Goal: Task Accomplishment & Management: Manage account settings

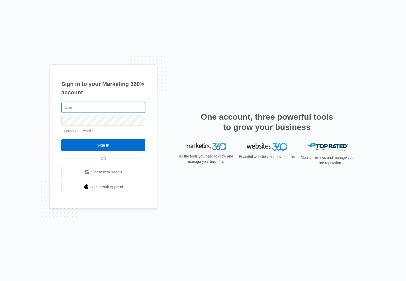
type input "[PERSON_NAME][EMAIL_ADDRESS][DOMAIN_NAME]"
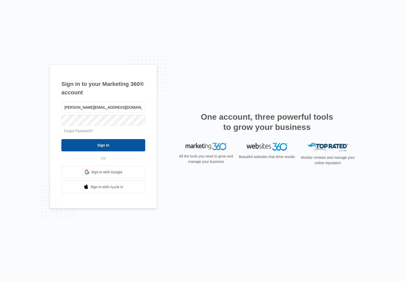
click at [98, 147] on input "Sign In" at bounding box center [103, 145] width 84 height 12
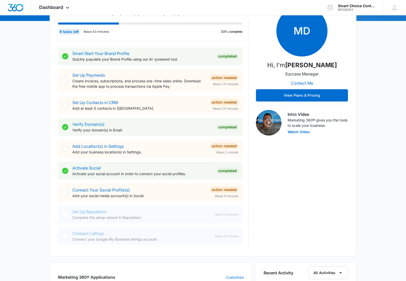
scroll to position [74, 0]
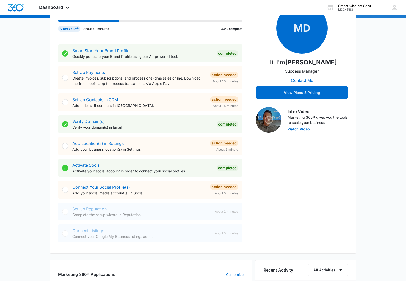
click at [117, 142] on link "Add Location(s) in Settings" at bounding box center [97, 143] width 51 height 5
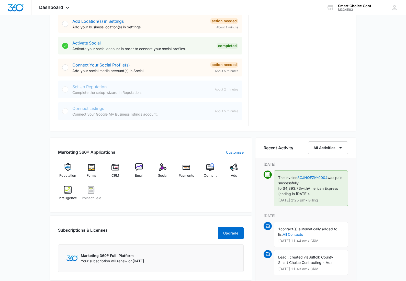
scroll to position [197, 0]
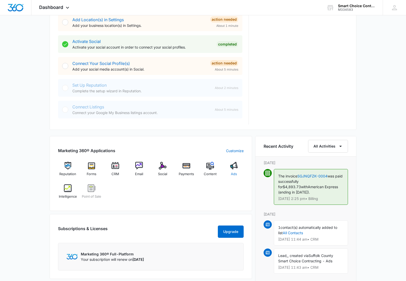
click at [233, 171] on div "Ads" at bounding box center [234, 171] width 20 height 18
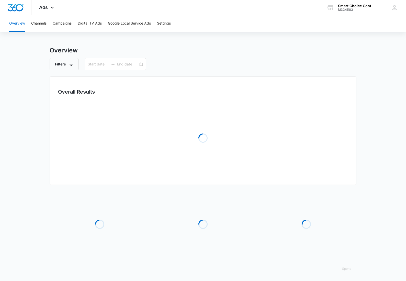
type input "[DATE]"
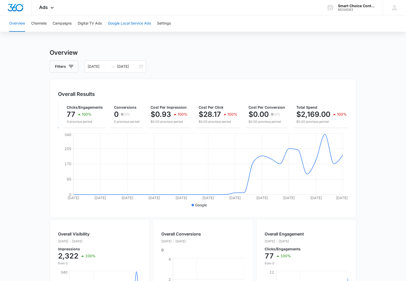
click at [133, 23] on button "Google Local Service Ads" at bounding box center [129, 23] width 43 height 16
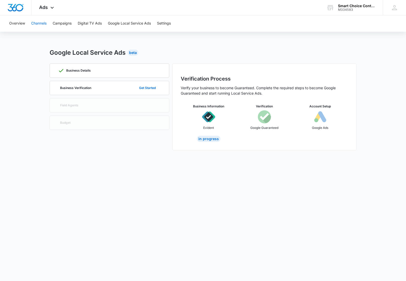
click at [38, 26] on button "Channels" at bounding box center [38, 23] width 15 height 16
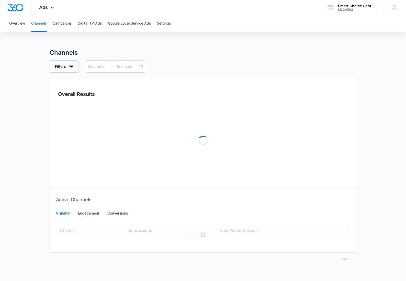
type input "[DATE]"
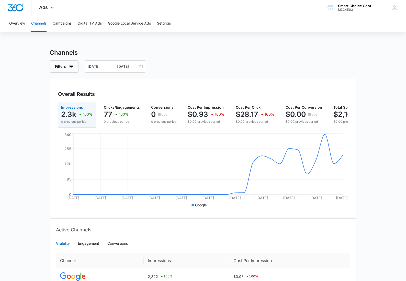
click at [19, 8] on img "Dashboard" at bounding box center [15, 8] width 16 height 8
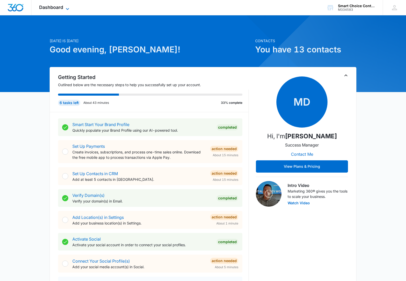
click at [67, 9] on icon at bounding box center [67, 9] width 6 height 6
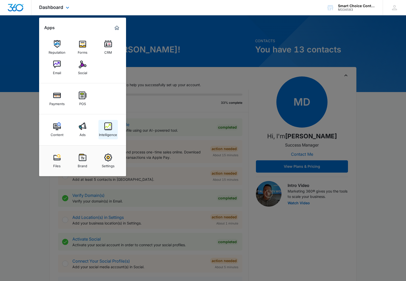
click at [108, 127] on img at bounding box center [108, 126] width 8 height 8
